Goal: Task Accomplishment & Management: Complete application form

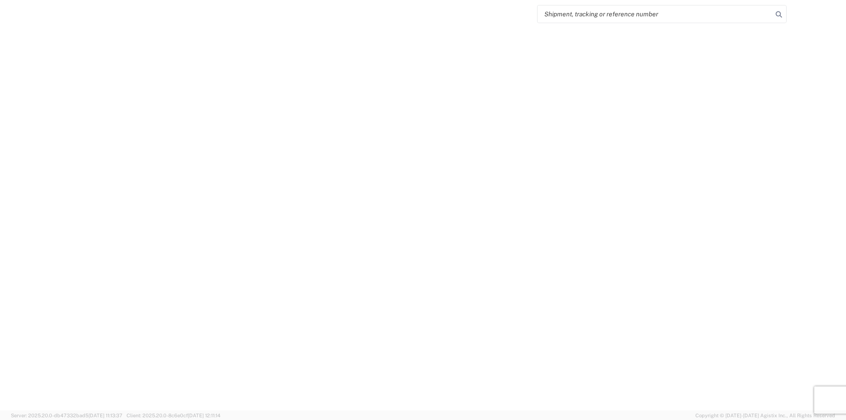
select select "FULL"
select select "LBS"
select select "IN"
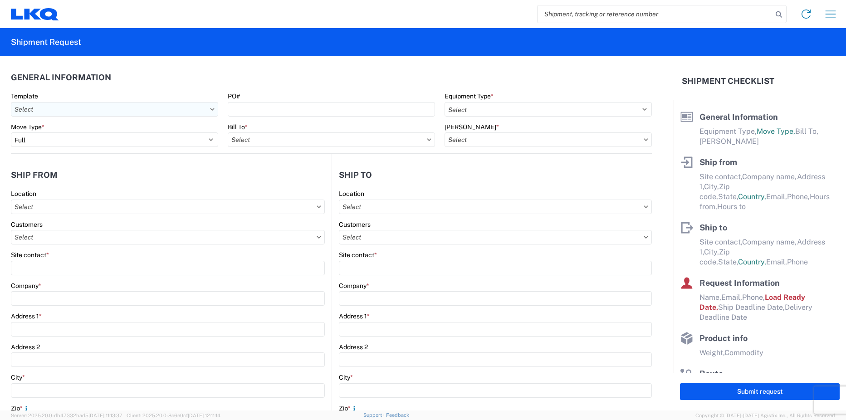
click at [109, 113] on input "text" at bounding box center [114, 109] width 207 height 15
type input "7"
type input "3095"
click at [75, 152] on div "3095_Austin_1760_Houston" at bounding box center [92, 150] width 159 height 15
type input "3095_Austin_1760_Houston"
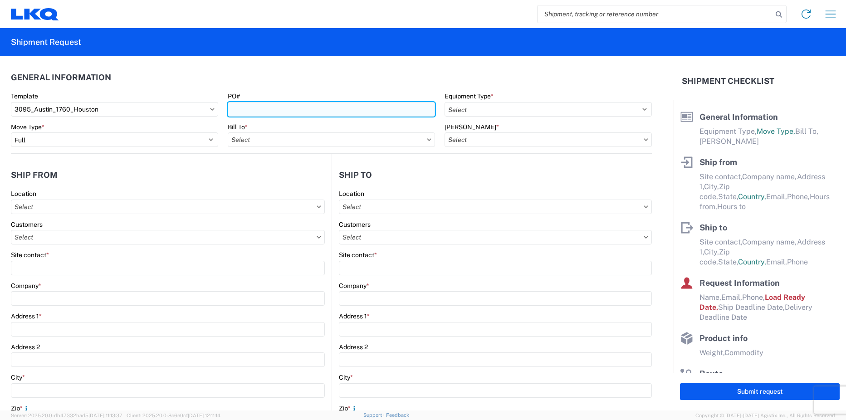
click at [246, 109] on input "PO#" at bounding box center [331, 109] width 207 height 15
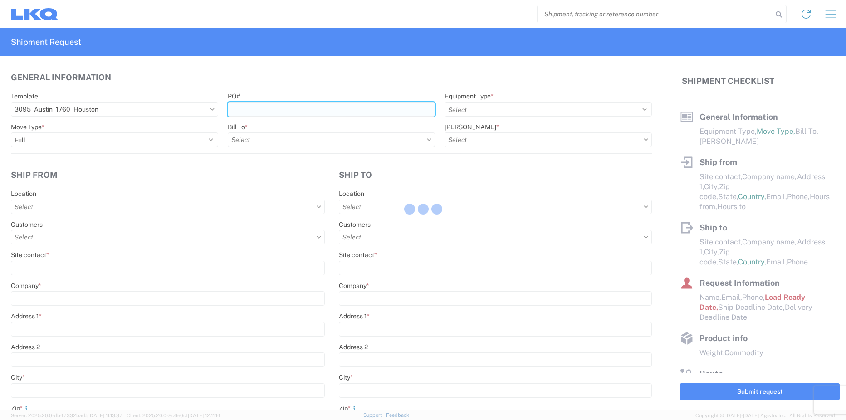
select select
type input "Shipping"
type input "[GEOGRAPHIC_DATA], [GEOGRAPHIC_DATA] (#095)"
type input "[STREET_ADDRESS][PERSON_NAME]"
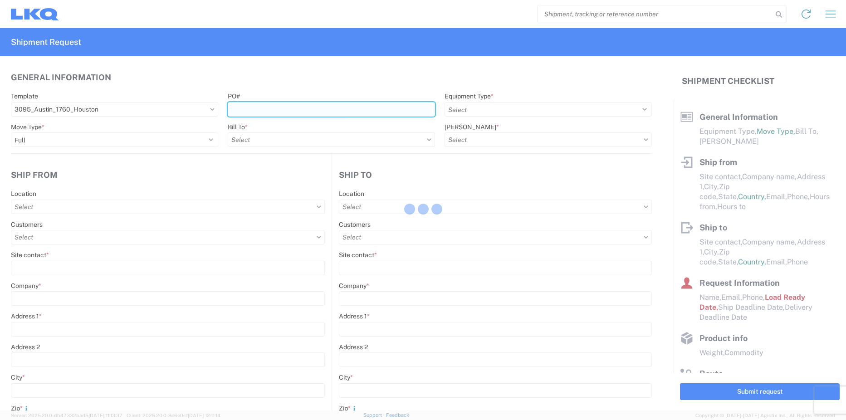
type input "Austin"
type input "78728"
select select "US"
type input "[PHONE_NUMBER]"
select select
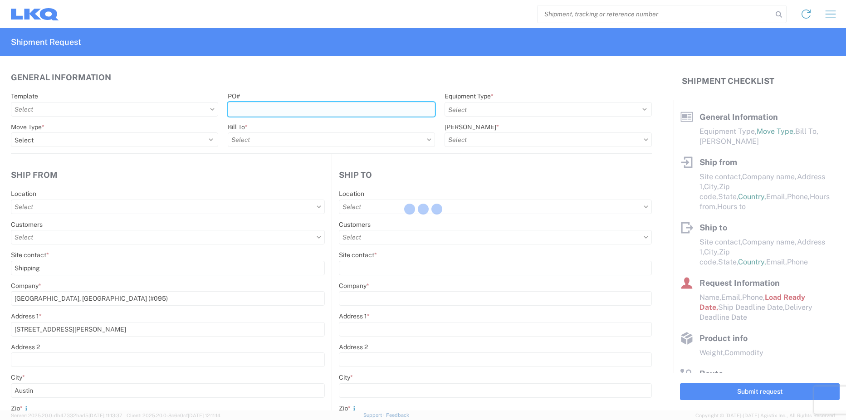
type input "Receiving"
type input "LKQ Best Core"
type input "[STREET_ADDRESS]"
type input "[GEOGRAPHIC_DATA]"
type input "77038"
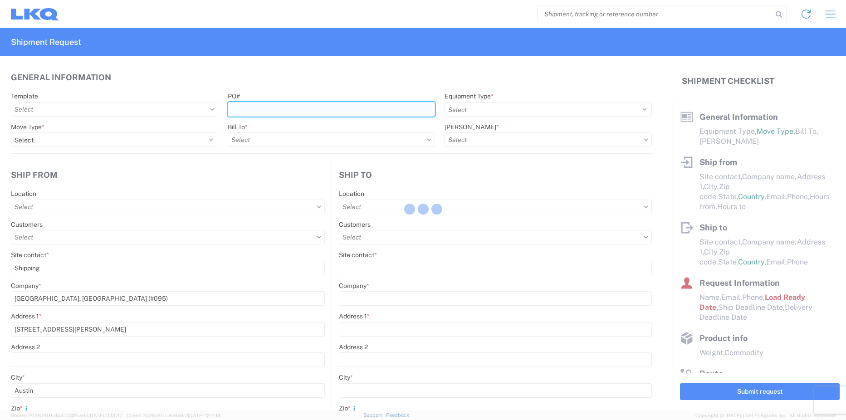
select select "US"
type input "[PHONE_NUMBER]"
select select
type input "[DATE]"
type input "42000"
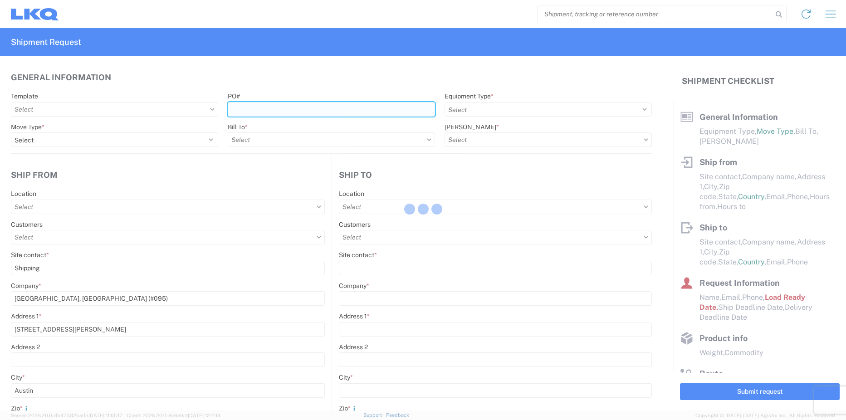
type input "Engines, Transmissions"
type input "1"
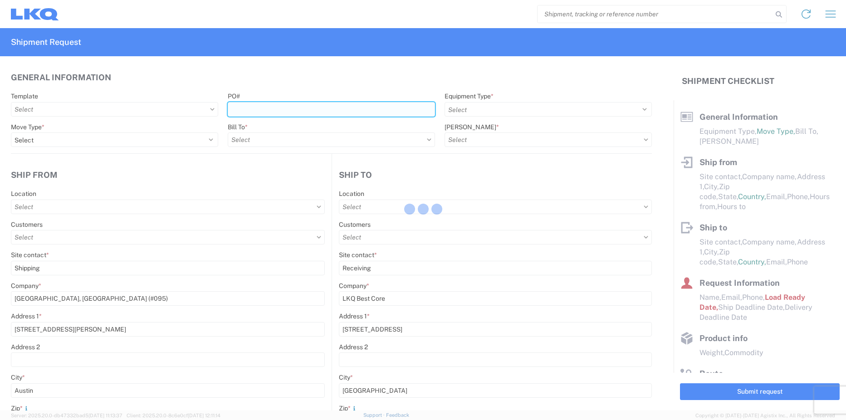
select select
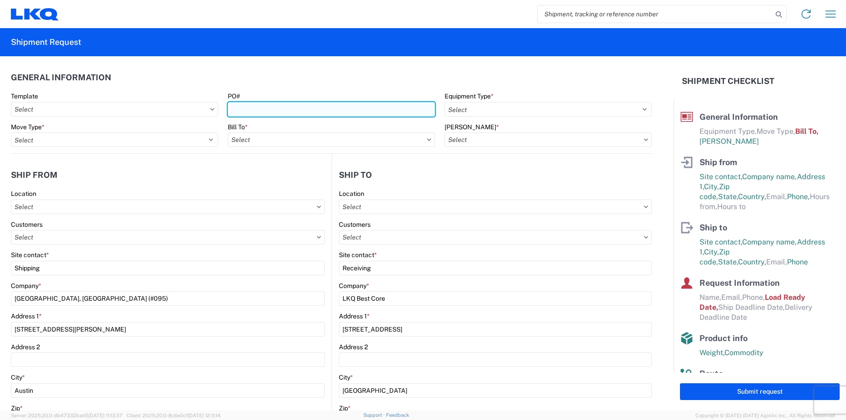
type input "3095 - [GEOGRAPHIC_DATA] (095)"
type input "1760 - LKQ Best Core"
type input "1712-6300-66000-0000 - 1712 Freight Out"
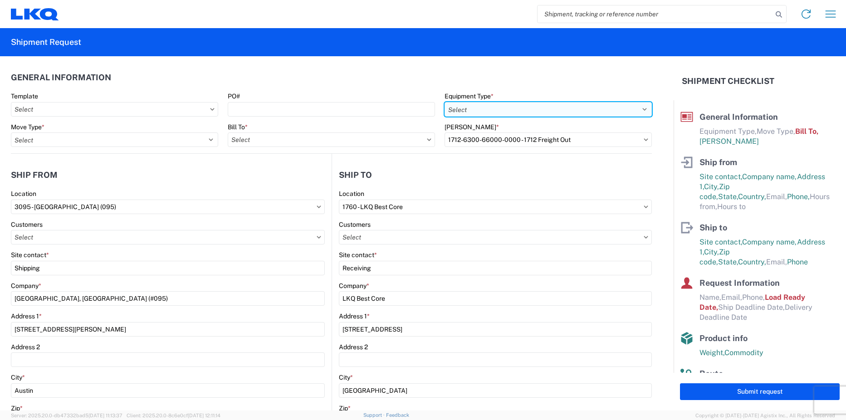
click at [464, 111] on select "Select 53’ Dry Van Flatbed Dropdeck (van) Lowboy (flatbed) Rail" at bounding box center [548, 109] width 207 height 15
select select "STDV"
click at [445, 102] on select "Select 53’ Dry Van Flatbed Dropdeck (van) Lowboy (flatbed) Rail" at bounding box center [548, 109] width 207 height 15
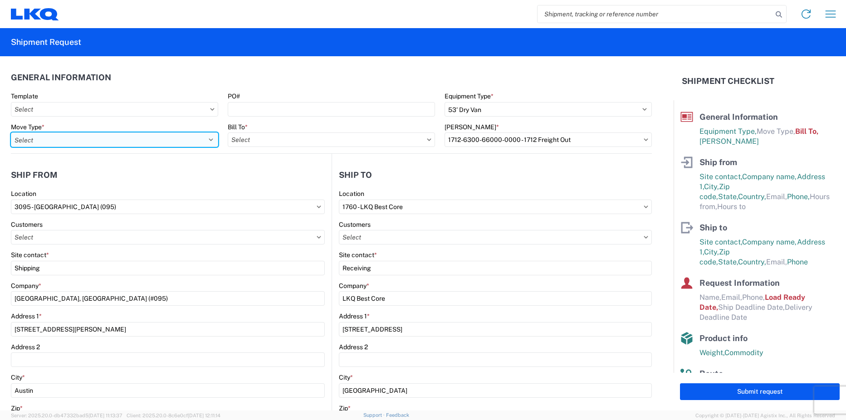
click at [67, 141] on select "Select Full Partial TL" at bounding box center [114, 140] width 207 height 15
select select "FULL"
click at [11, 133] on select "Select Full Partial TL" at bounding box center [114, 140] width 207 height 15
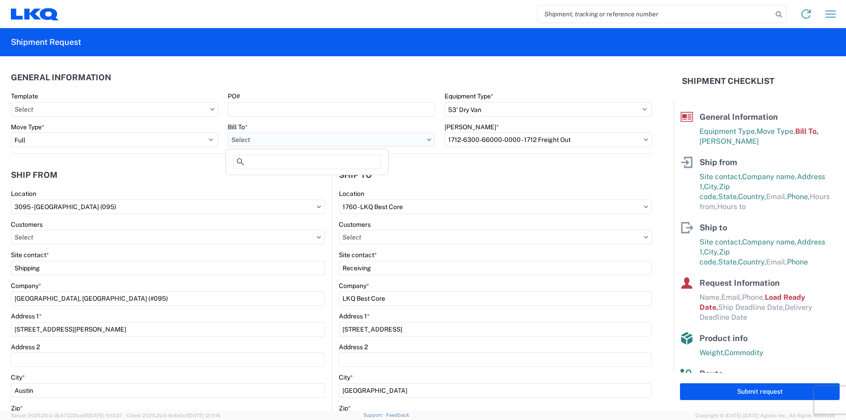
click at [274, 138] on input "text" at bounding box center [331, 140] width 207 height 15
type input "1712"
click at [287, 178] on div "1712 - LKQ Central [US_STATE] [PERSON_NAME]" at bounding box center [307, 180] width 159 height 15
type input "1712 - LKQ Central [US_STATE] [PERSON_NAME]"
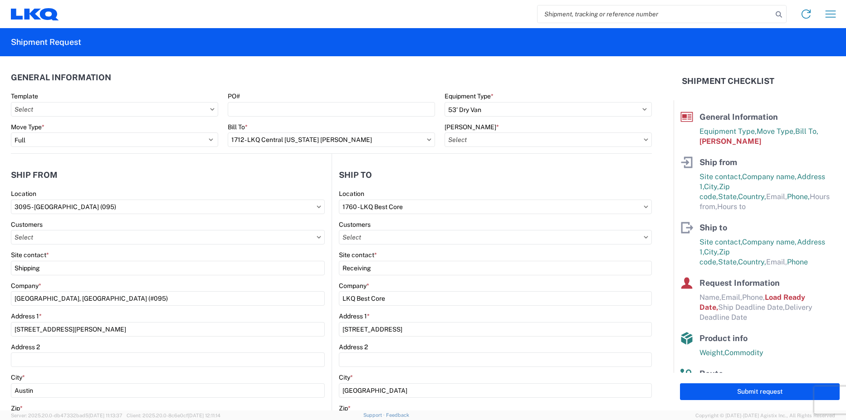
click at [438, 166] on header "Ship to" at bounding box center [492, 175] width 320 height 20
click at [138, 109] on input "text" at bounding box center [114, 109] width 207 height 15
type input "3095"
click at [109, 146] on div "3095_Austin_1760_Houston" at bounding box center [92, 150] width 159 height 15
type input "3095_Austin_1760_Houston"
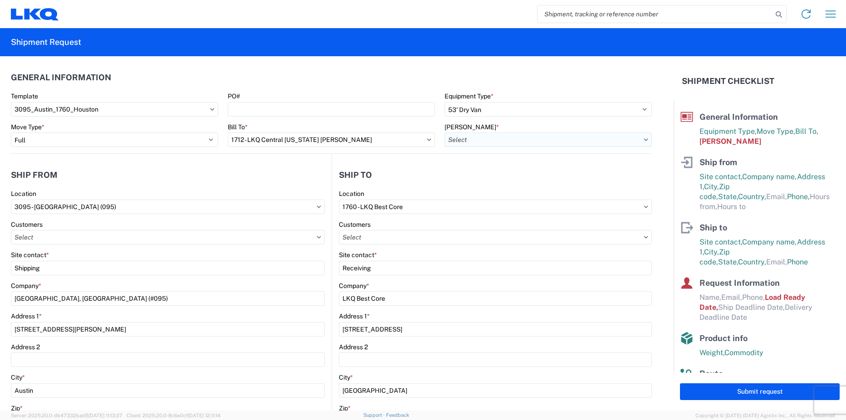
click at [484, 143] on input "text" at bounding box center [548, 140] width 207 height 15
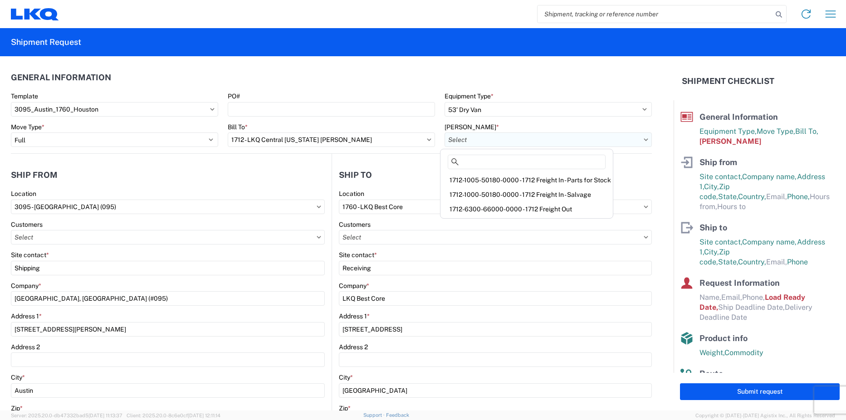
type input "7"
type input "1712"
click at [542, 210] on div "1712-6300-66000-0000 - 1712 Freight Out" at bounding box center [527, 209] width 169 height 15
type input "1712-6300-66000-0000 - 1712 Freight Out"
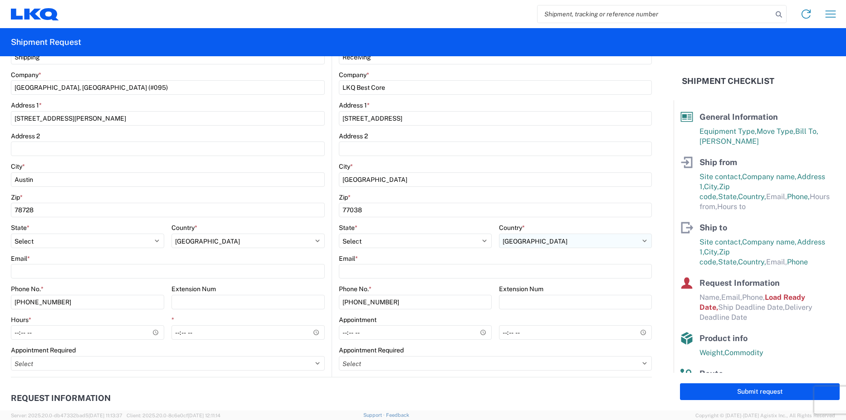
scroll to position [272, 0]
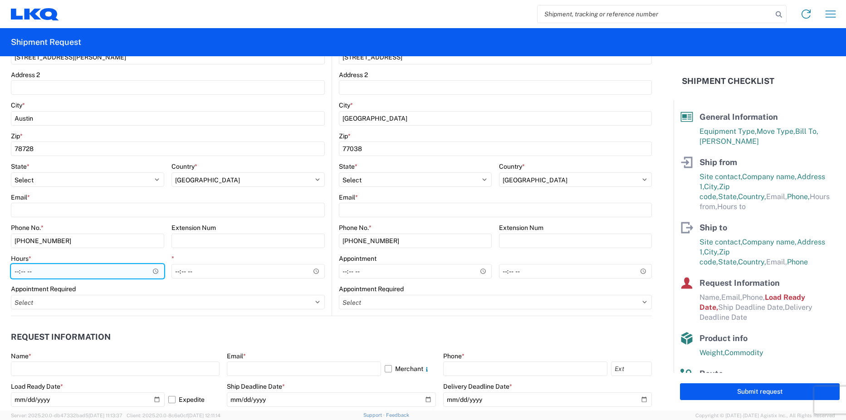
click at [110, 273] on input "Hours *" at bounding box center [87, 271] width 153 height 15
type input "08:00"
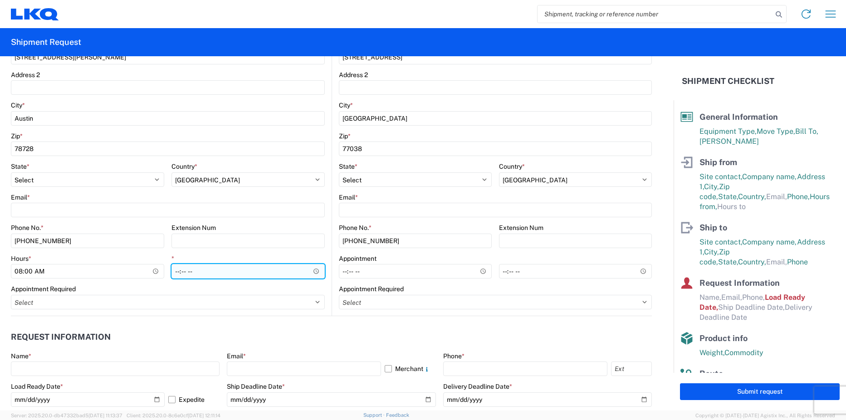
click at [218, 267] on input "*" at bounding box center [248, 271] width 153 height 15
type input "17:00"
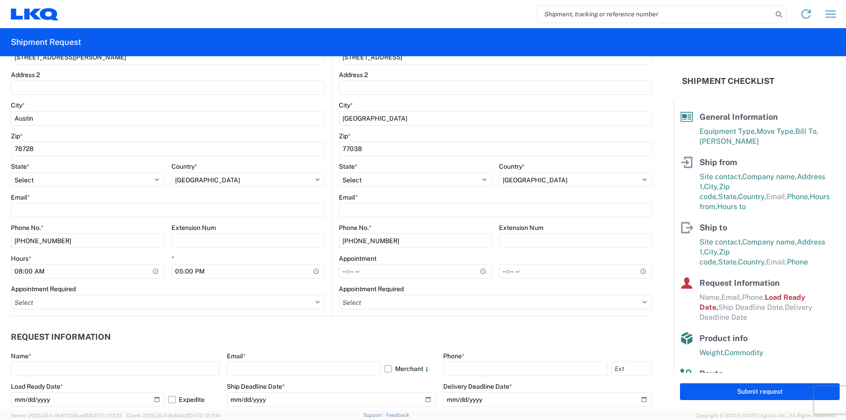
click at [236, 313] on agx-form-control-wrapper-v2 "Appointment Required Select Appt Required Appt Not Required Appt - First availa…" at bounding box center [168, 300] width 314 height 31
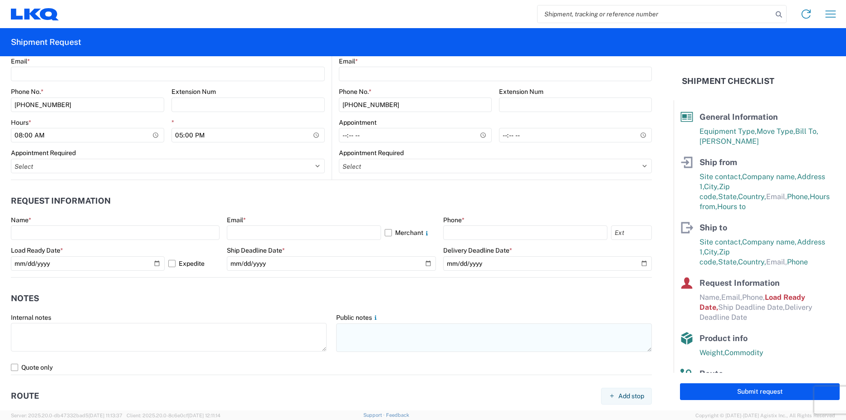
scroll to position [363, 0]
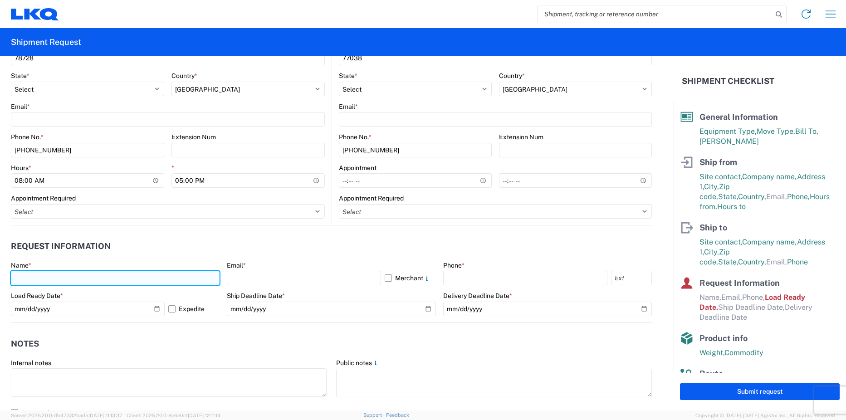
click at [154, 279] on input "text" at bounding box center [115, 278] width 209 height 15
type input "[PERSON_NAME]"
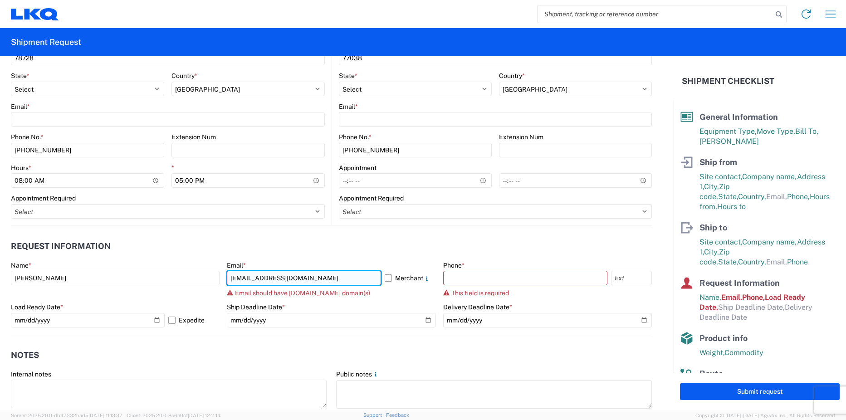
click at [273, 278] on input "[EMAIL_ADDRESS][DOMAIN_NAME]" at bounding box center [304, 278] width 154 height 15
drag, startPoint x: 325, startPoint y: 278, endPoint x: 271, endPoint y: 277, distance: 53.6
click at [271, 277] on input "[EMAIL_ADDRESS][DOMAIN_NAME]" at bounding box center [304, 278] width 154 height 15
type input "[EMAIL_ADDRESS][DOMAIN_NAME]"
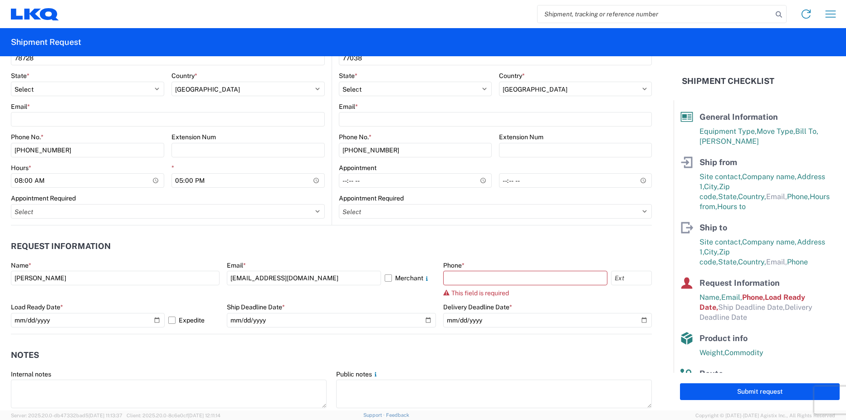
click at [399, 249] on header "Request Information" at bounding box center [331, 246] width 641 height 20
click at [481, 276] on input "text" at bounding box center [525, 278] width 164 height 15
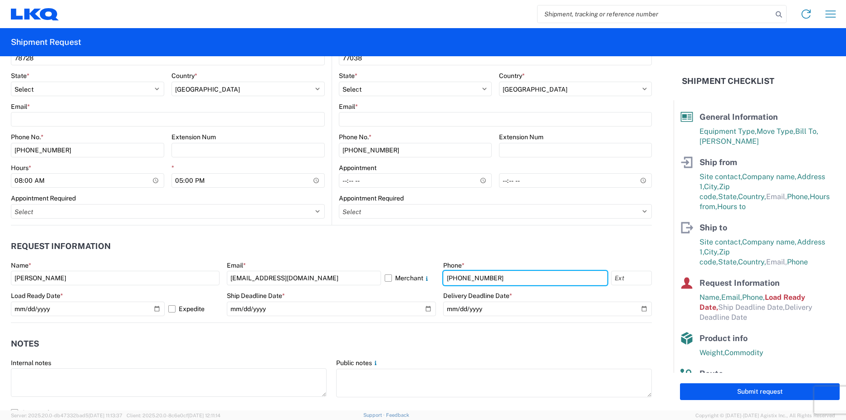
type input "[PHONE_NUMBER]"
click at [500, 249] on header "Request Information" at bounding box center [331, 246] width 641 height 20
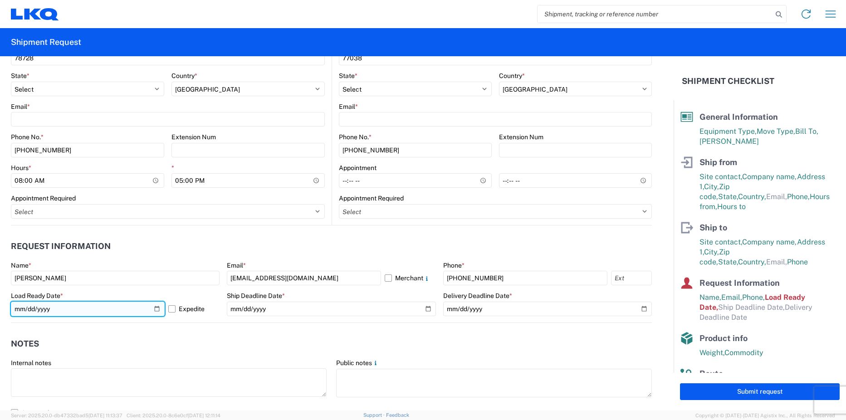
click at [156, 309] on input "[DATE]" at bounding box center [88, 309] width 154 height 15
type input "[DATE]"
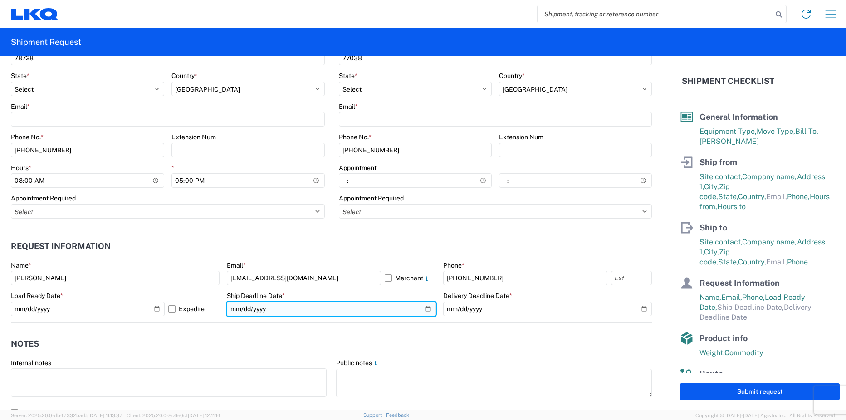
click at [426, 308] on input "date" at bounding box center [331, 309] width 209 height 15
type input "[DATE]"
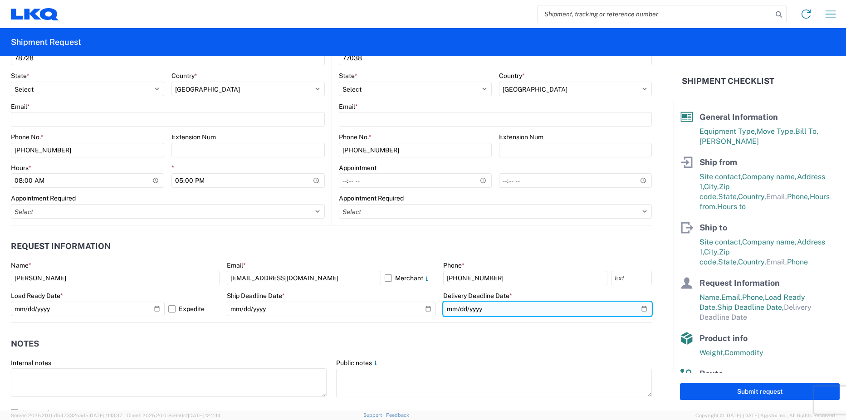
click at [639, 313] on input "date" at bounding box center [547, 309] width 209 height 15
click at [636, 309] on input "date" at bounding box center [547, 309] width 209 height 15
type input "[DATE]"
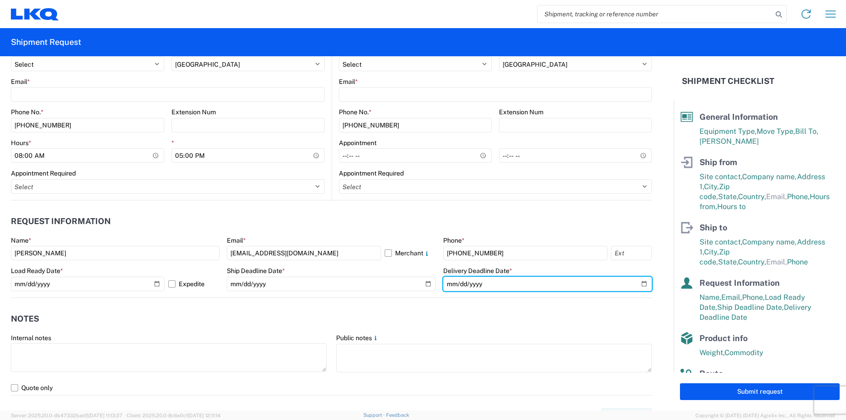
scroll to position [408, 0]
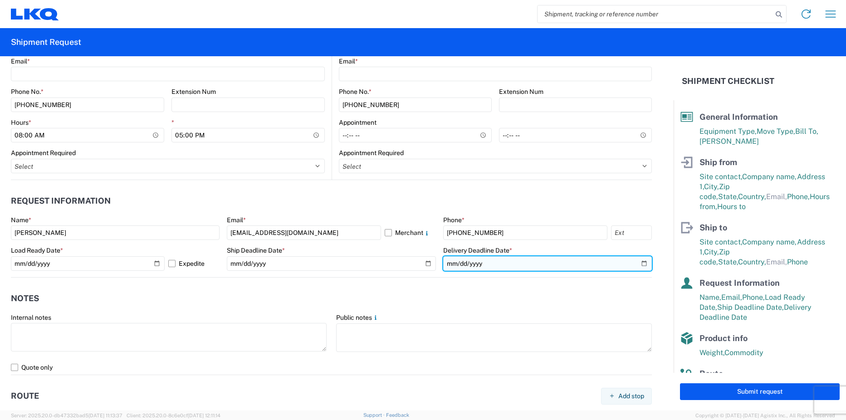
click at [643, 265] on input "[DATE]" at bounding box center [547, 263] width 209 height 15
click at [641, 266] on input "[DATE]" at bounding box center [547, 263] width 209 height 15
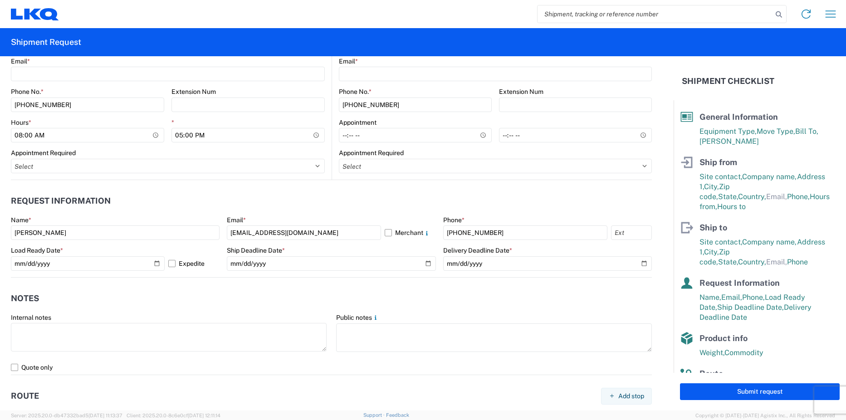
click at [564, 301] on header "Notes" at bounding box center [331, 299] width 641 height 20
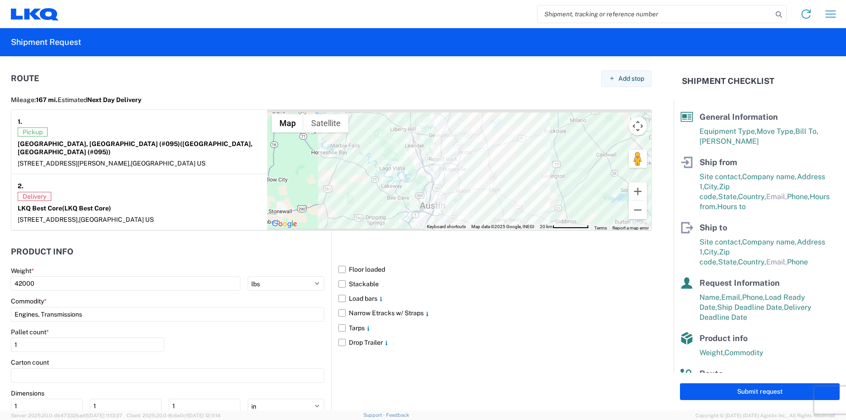
scroll to position [772, 0]
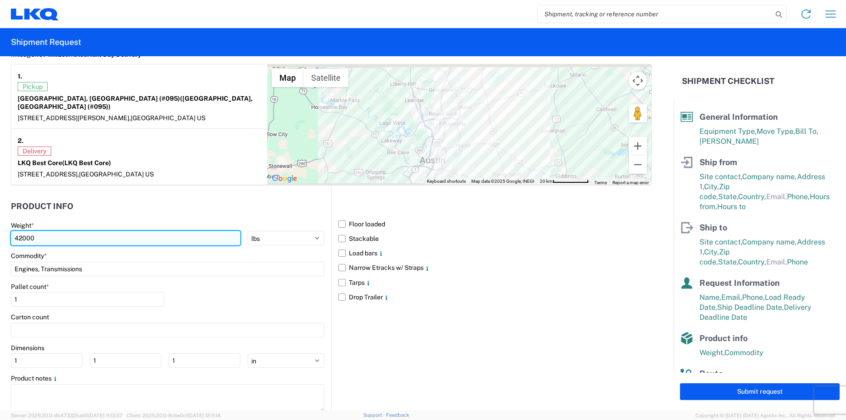
click at [106, 232] on input "42000" at bounding box center [126, 238] width 230 height 15
type input "4"
type input "30000"
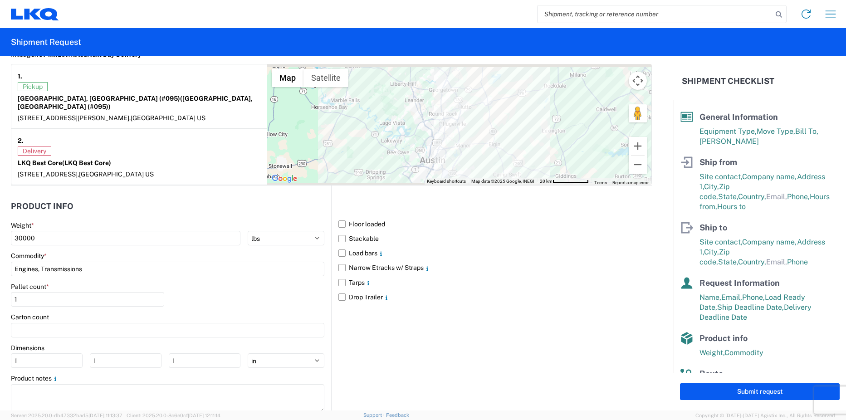
click at [219, 290] on div "Pallet count * 1" at bounding box center [168, 298] width 314 height 31
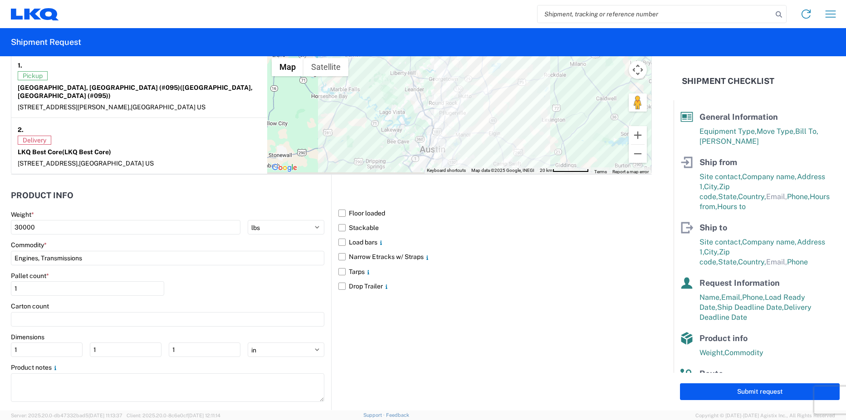
scroll to position [788, 0]
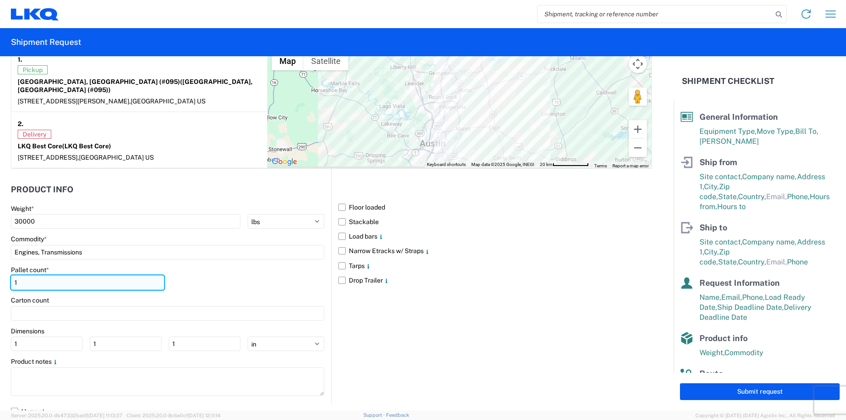
click at [122, 278] on input "1" at bounding box center [87, 283] width 153 height 15
type input "20"
click at [203, 255] on main "Weight * 30000 kgs lbs Commodity * Engines, Transmissions Pallet count * 20 Car…" at bounding box center [171, 305] width 320 height 200
click at [340, 200] on label "Floor loaded" at bounding box center [496, 207] width 314 height 15
click at [0, 0] on input "Floor loaded" at bounding box center [0, 0] width 0 height 0
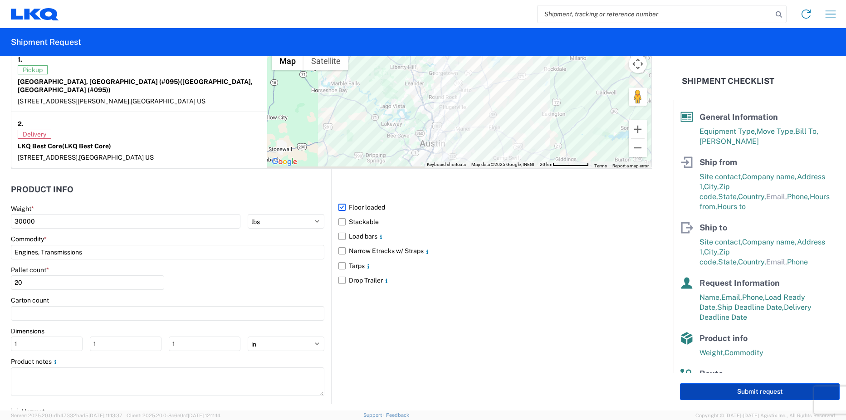
click at [754, 391] on button "Submit request" at bounding box center [760, 392] width 160 height 17
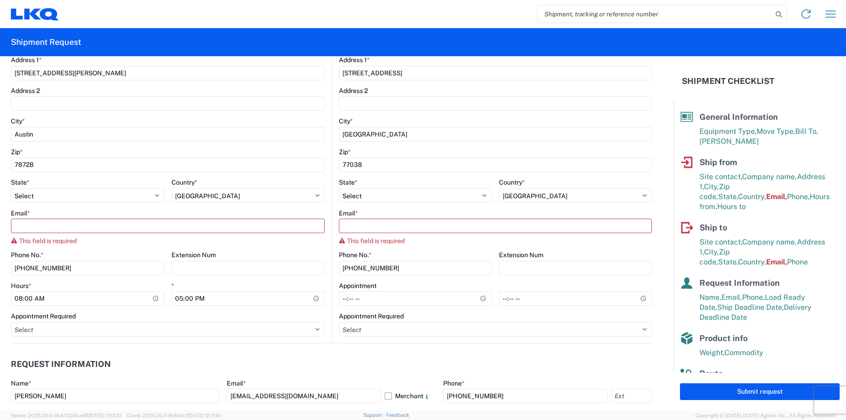
scroll to position [255, 0]
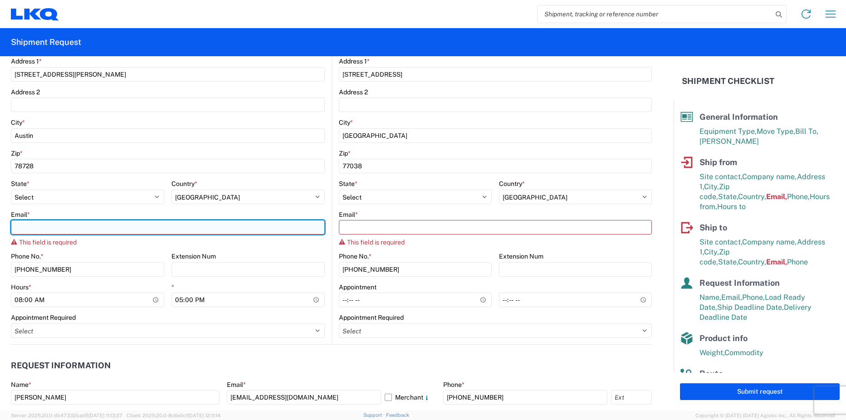
click at [187, 232] on input "Email *" at bounding box center [168, 227] width 314 height 15
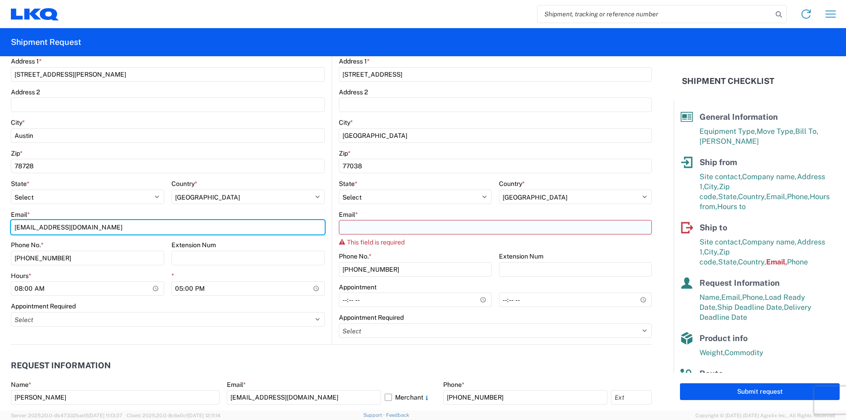
type input "[EMAIL_ADDRESS][DOMAIN_NAME]"
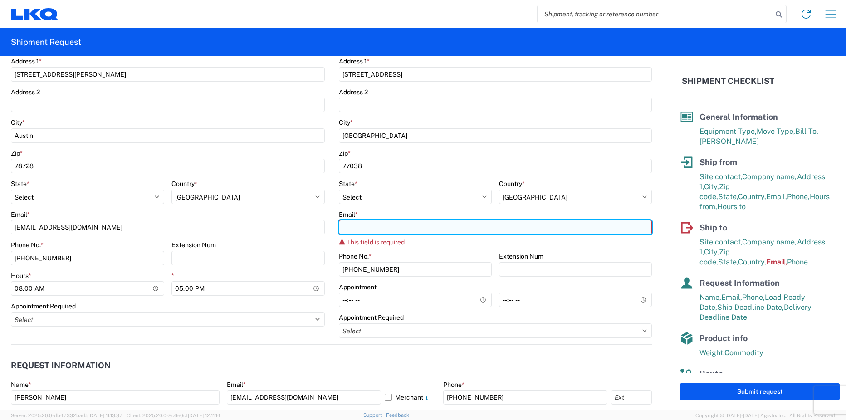
click at [371, 223] on input "Email *" at bounding box center [496, 227] width 314 height 15
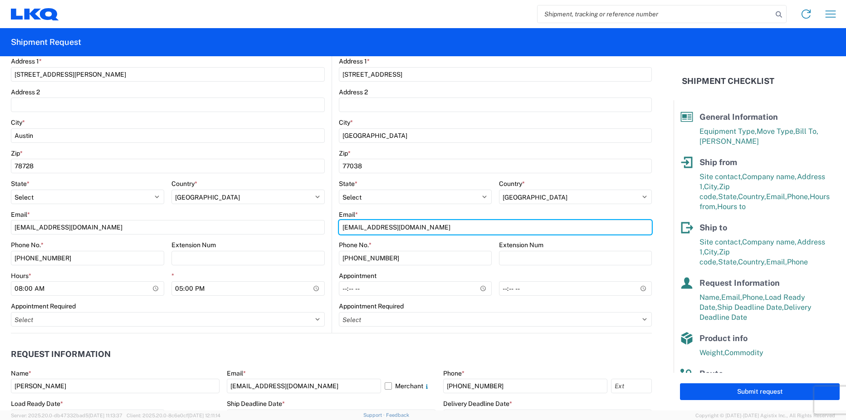
type input "[EMAIL_ADDRESS][DOMAIN_NAME]"
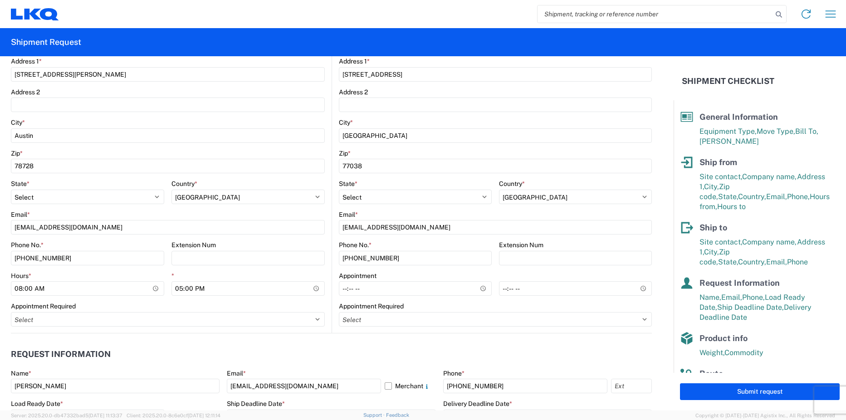
click at [605, 241] on agx-form-control-wrapper-v2 "Email * [EMAIL_ADDRESS][DOMAIN_NAME]" at bounding box center [496, 226] width 314 height 31
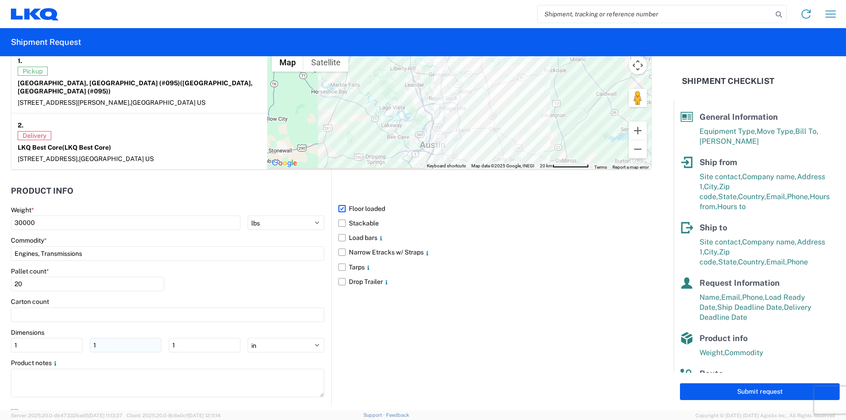
scroll to position [788, 0]
click at [697, 390] on button "Submit request" at bounding box center [760, 392] width 160 height 17
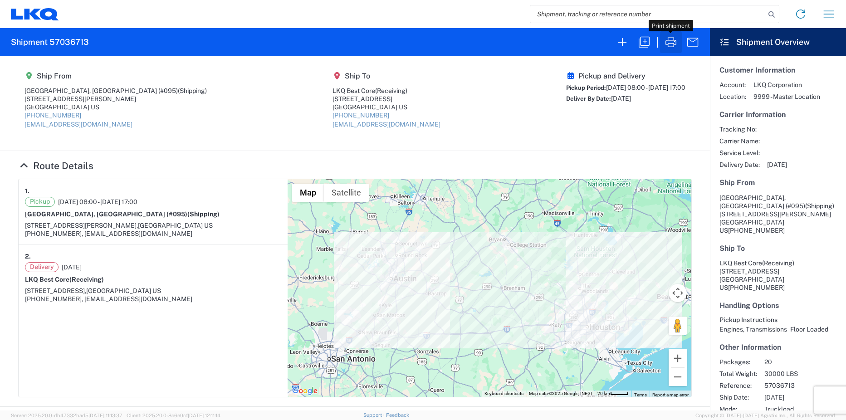
click at [674, 46] on icon "button" at bounding box center [671, 42] width 11 height 10
